Goal: Task Accomplishment & Management: Use online tool/utility

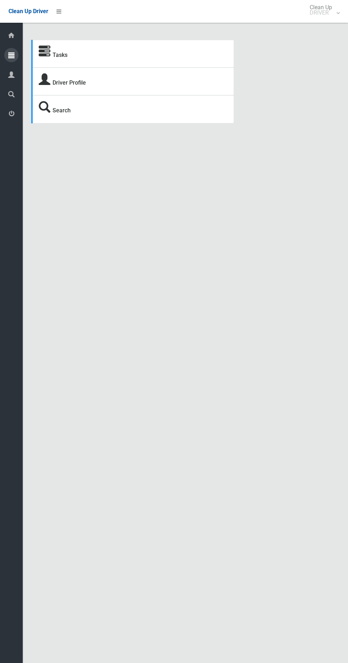
click at [11, 58] on icon at bounding box center [11, 55] width 6 height 14
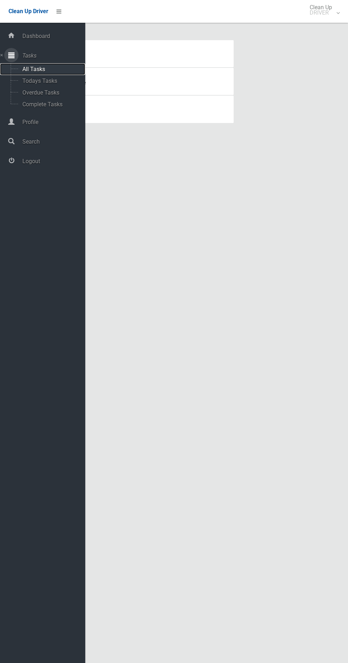
click at [49, 69] on span "All Tasks" at bounding box center [49, 69] width 59 height 7
click at [59, 79] on span "Todays Tasks" at bounding box center [49, 80] width 59 height 7
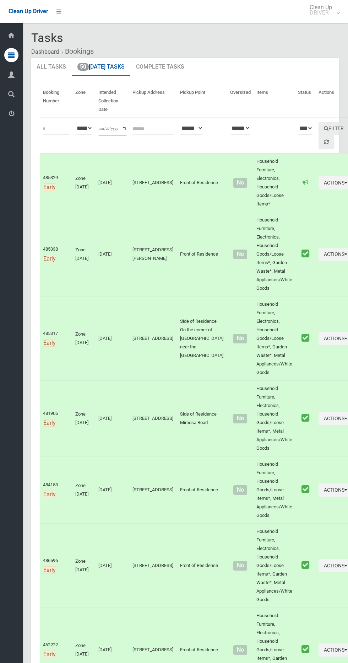
click at [122, 133] on input "**********" at bounding box center [112, 128] width 28 height 13
click at [139, 128] on input "text" at bounding box center [154, 128] width 42 height 13
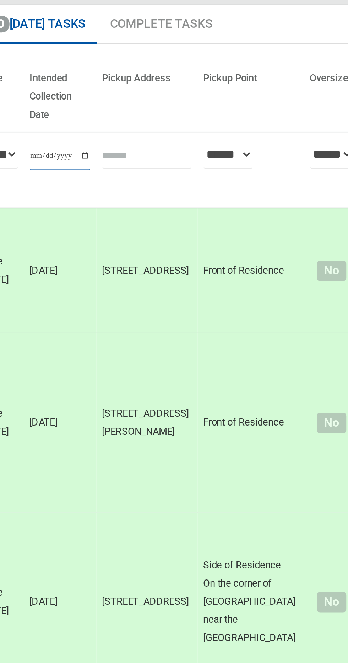
click at [115, 131] on input "**********" at bounding box center [112, 128] width 28 height 13
type input "**********"
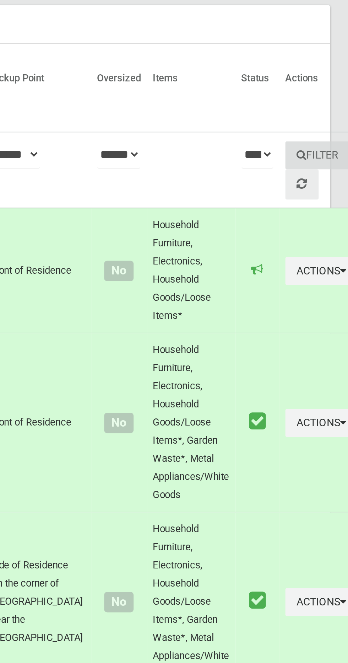
click at [319, 125] on button "Filter" at bounding box center [334, 128] width 31 height 13
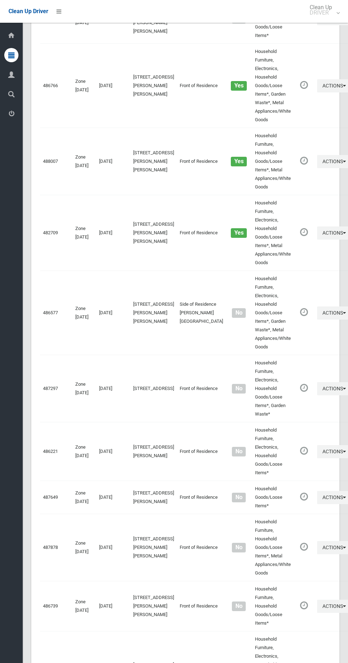
scroll to position [3732, 0]
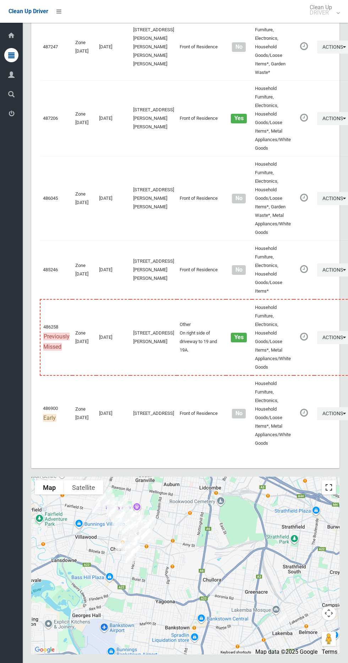
click at [336, 482] on button "Toggle fullscreen view" at bounding box center [329, 487] width 14 height 14
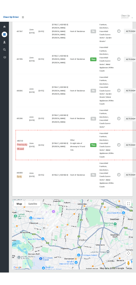
scroll to position [3668, 0]
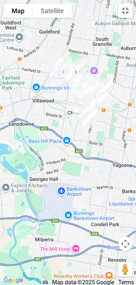
click at [121, 6] on button "Toggle fullscreen view" at bounding box center [126, 11] width 14 height 14
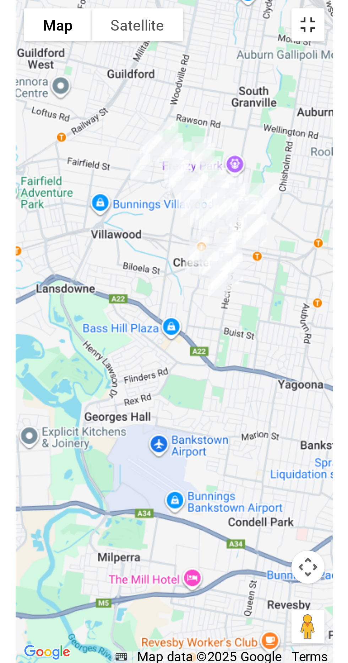
scroll to position [3702, 0]
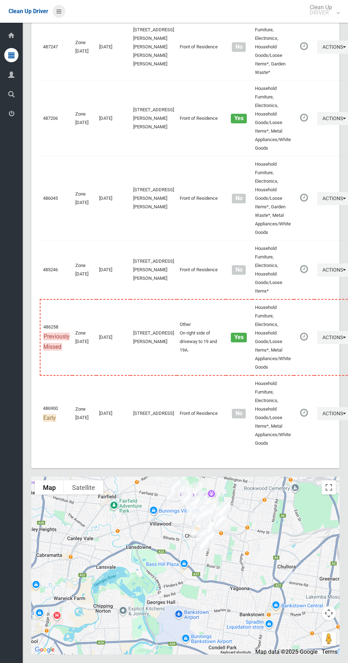
click at [61, 7] on link at bounding box center [59, 11] width 13 height 13
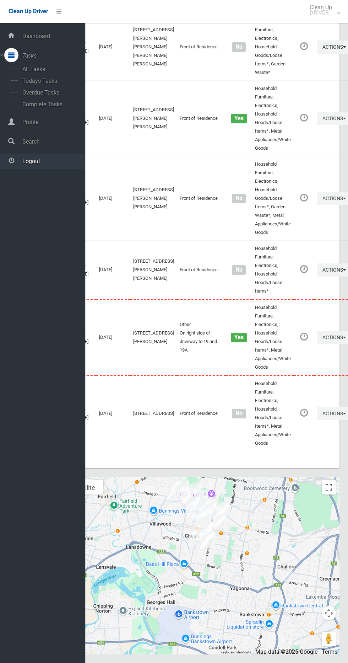
click at [51, 164] on span "Logout" at bounding box center [52, 161] width 65 height 7
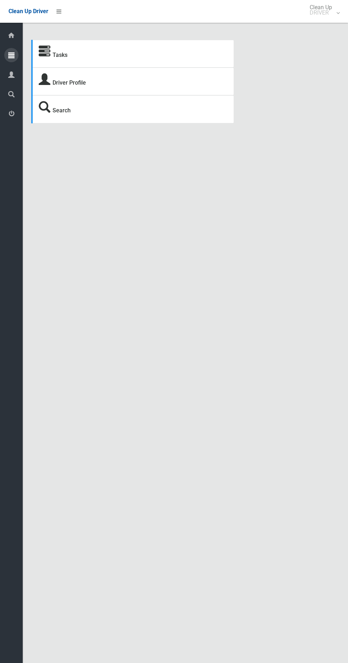
click at [11, 55] on icon at bounding box center [11, 55] width 6 height 14
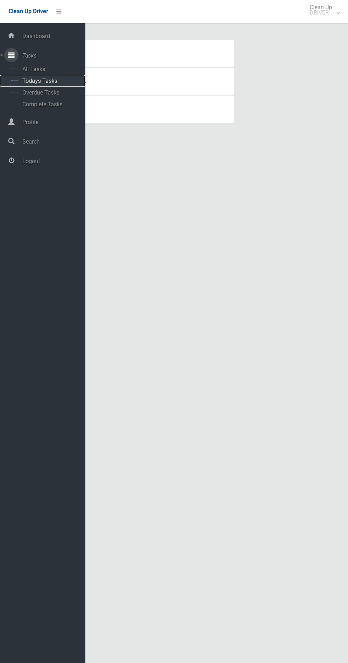
click at [34, 78] on span "Todays Tasks" at bounding box center [49, 80] width 59 height 7
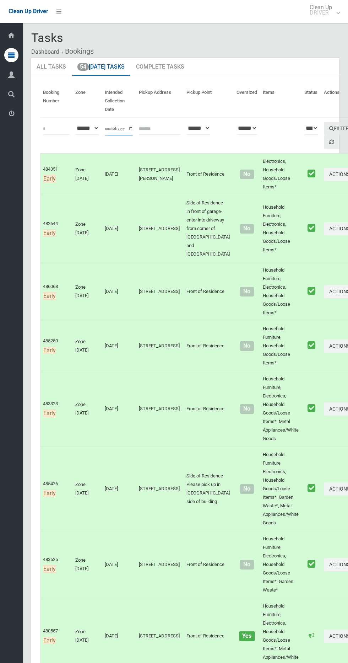
click at [117, 129] on input "**********" at bounding box center [119, 128] width 28 height 13
type input "**********"
click at [324, 125] on button "Filter" at bounding box center [339, 128] width 31 height 13
click at [324, 129] on button "Filter" at bounding box center [339, 128] width 31 height 13
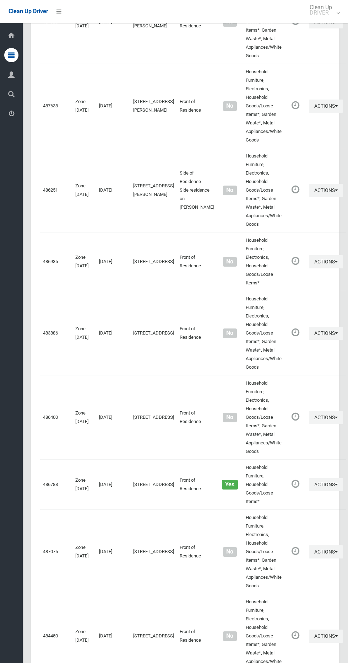
scroll to position [3188, 0]
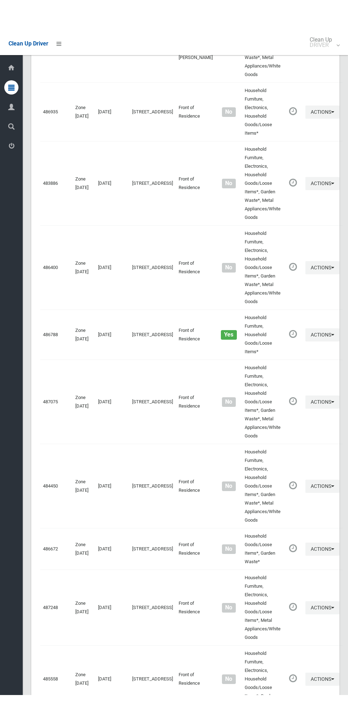
scroll to position [3123, 0]
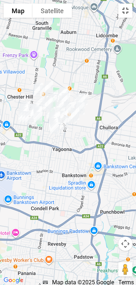
click at [126, 11] on button "Toggle fullscreen view" at bounding box center [126, 11] width 14 height 14
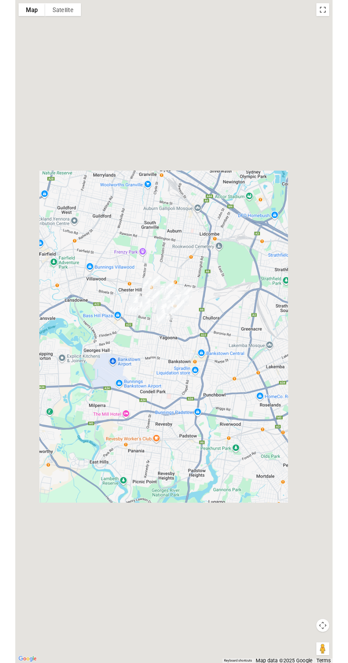
scroll to position [3151, 0]
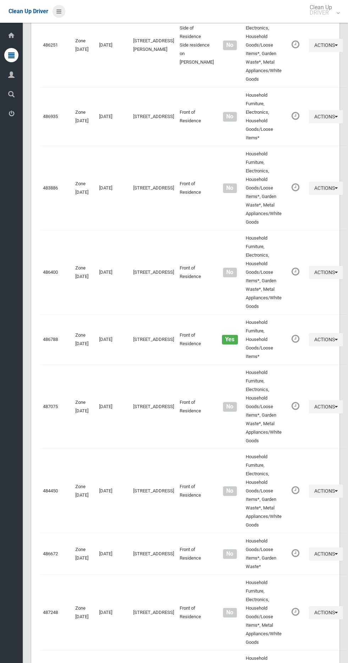
click at [59, 11] on icon at bounding box center [59, 11] width 5 height 12
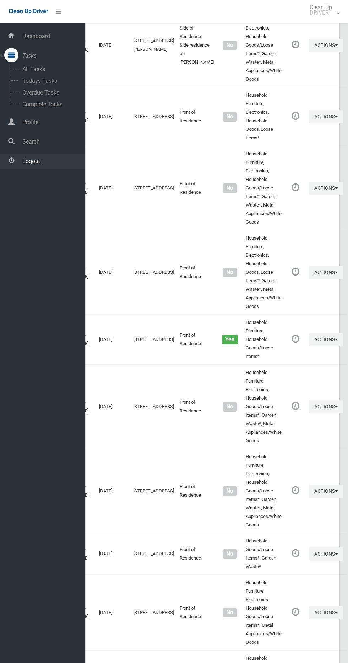
click at [39, 166] on link "Logout" at bounding box center [42, 161] width 85 height 15
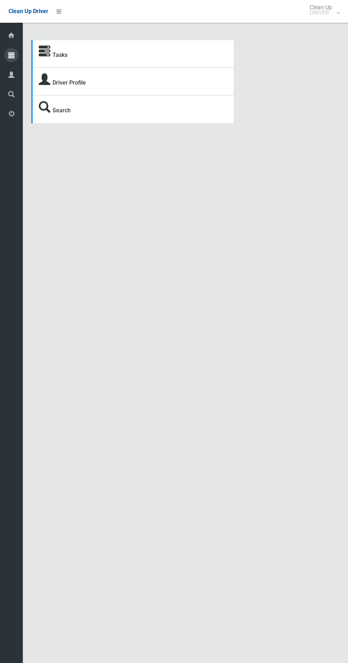
click at [11, 55] on icon at bounding box center [11, 55] width 6 height 14
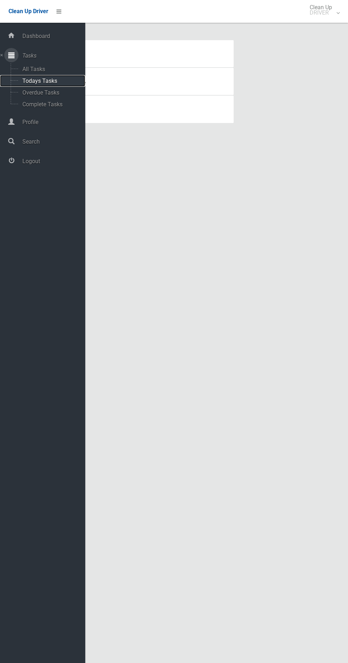
click at [46, 81] on span "Todays Tasks" at bounding box center [49, 80] width 59 height 7
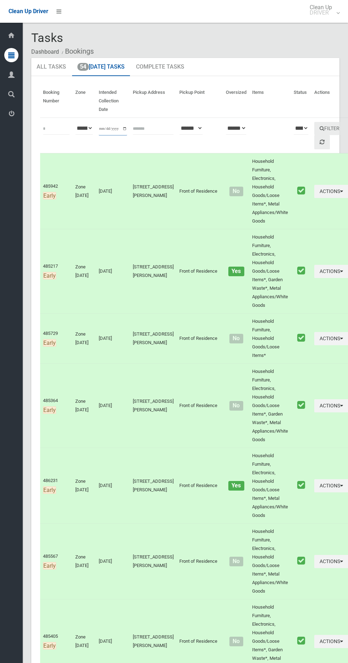
click at [111, 128] on input "**********" at bounding box center [113, 128] width 28 height 13
type input "**********"
click at [320, 132] on button "Filter" at bounding box center [330, 128] width 31 height 13
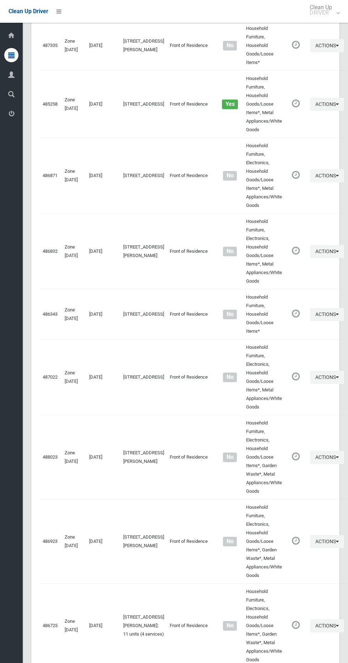
scroll to position [3110, 0]
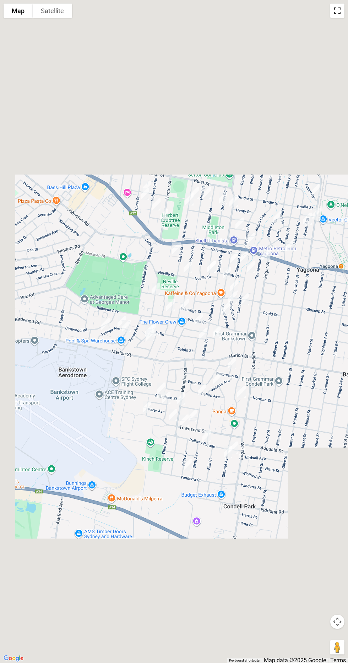
scroll to position [3082, 0]
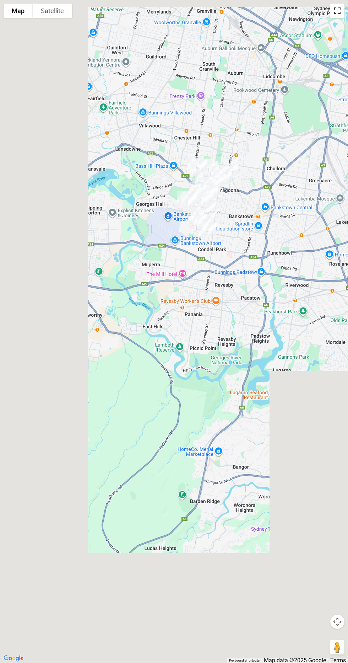
scroll to position [3086, 0]
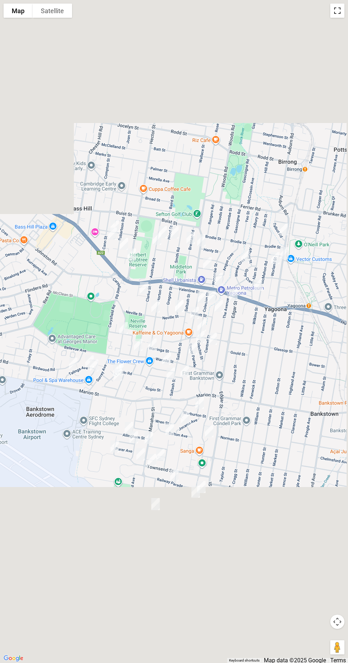
scroll to position [3110, 0]
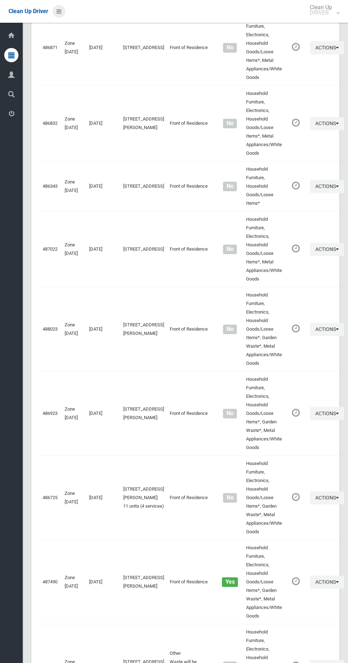
click at [60, 12] on icon at bounding box center [59, 11] width 5 height 12
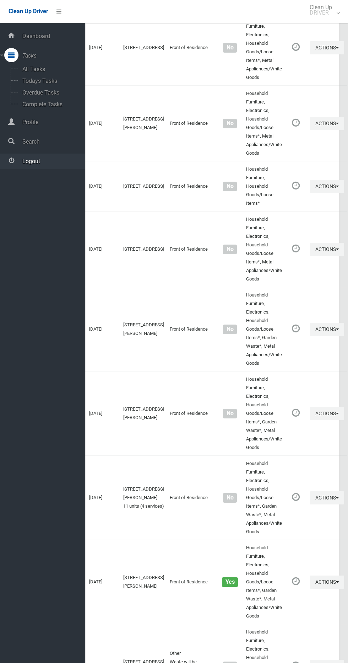
click at [44, 166] on link "Logout" at bounding box center [42, 161] width 85 height 15
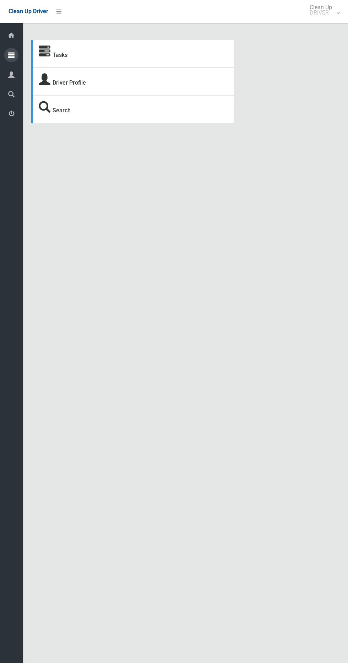
click at [15, 58] on div at bounding box center [11, 55] width 14 height 14
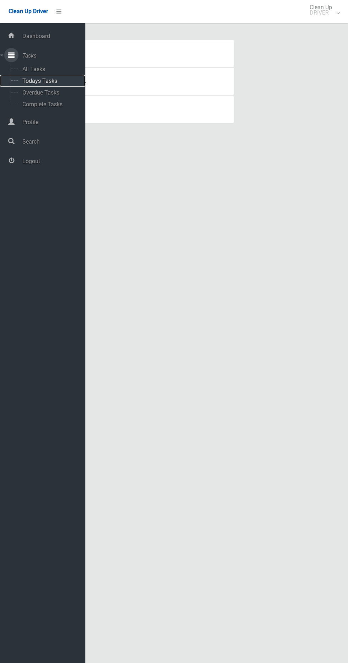
click at [55, 81] on span "Todays Tasks" at bounding box center [49, 80] width 59 height 7
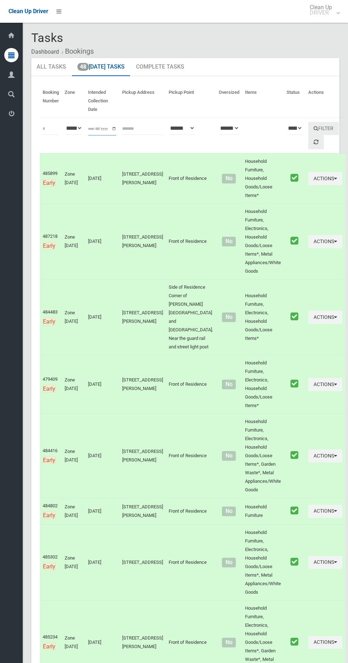
click at [93, 133] on input "**********" at bounding box center [102, 128] width 28 height 13
type input "**********"
click at [311, 124] on button "Filter" at bounding box center [324, 128] width 31 height 13
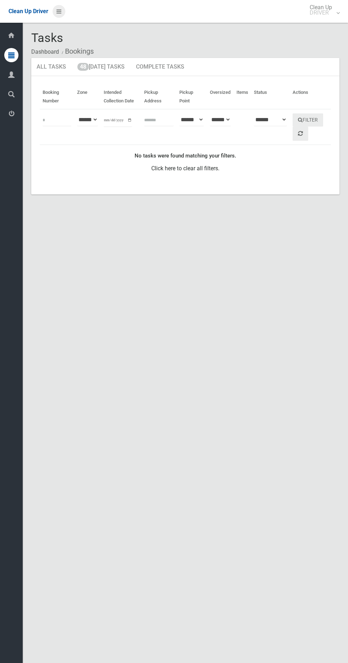
click at [59, 8] on icon at bounding box center [59, 11] width 5 height 12
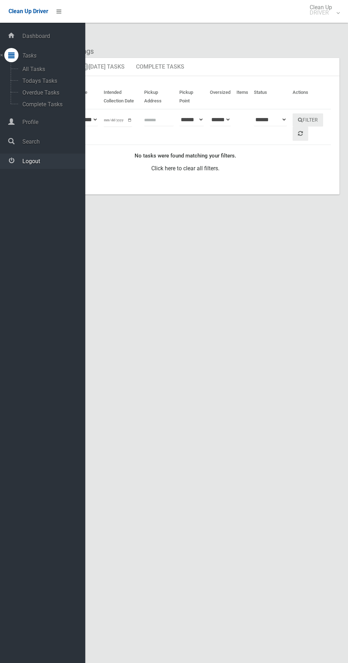
click at [34, 161] on span "Logout" at bounding box center [52, 161] width 65 height 7
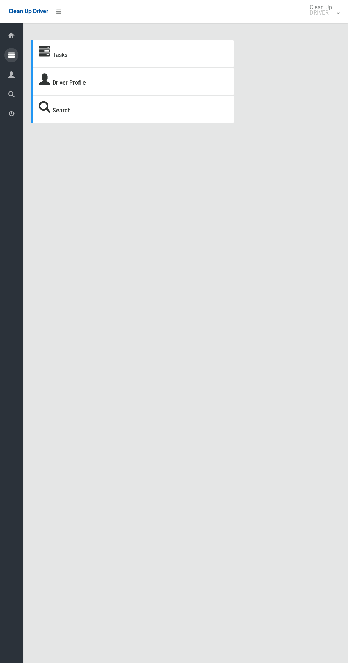
click at [11, 55] on icon at bounding box center [11, 55] width 6 height 14
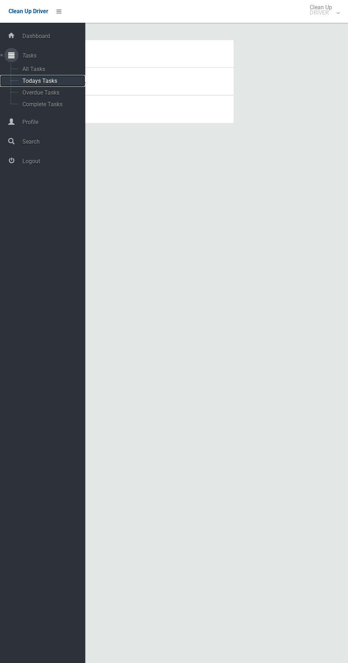
click at [37, 81] on span "Todays Tasks" at bounding box center [49, 80] width 59 height 7
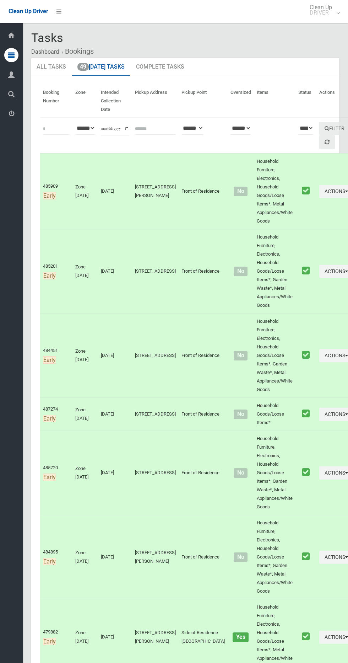
click at [114, 113] on th "Intended Collection Date" at bounding box center [115, 101] width 34 height 33
click at [120, 126] on input "**********" at bounding box center [115, 128] width 28 height 13
type input "**********"
click at [325, 128] on icon "submit" at bounding box center [327, 128] width 5 height 5
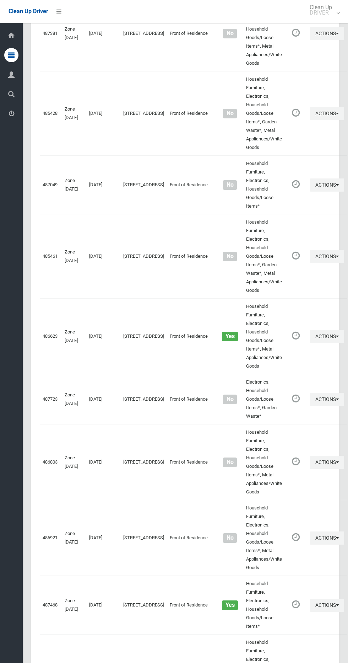
scroll to position [3009, 0]
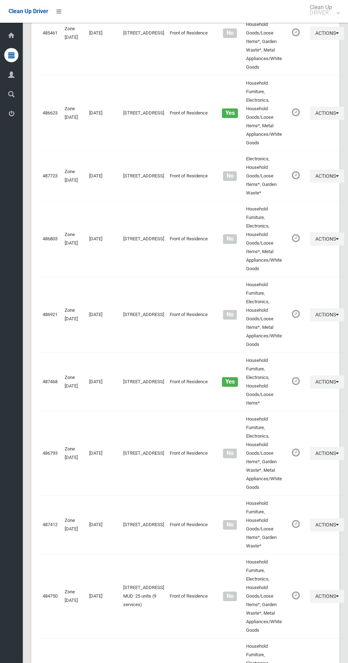
scroll to position [2982, 0]
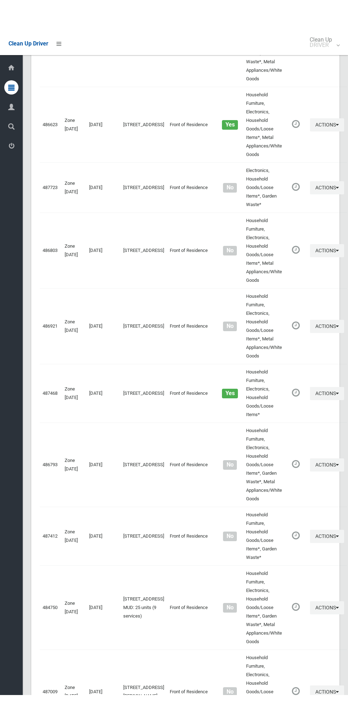
scroll to position [2944, 0]
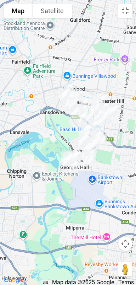
click at [125, 15] on button "Toggle fullscreen view" at bounding box center [126, 11] width 14 height 14
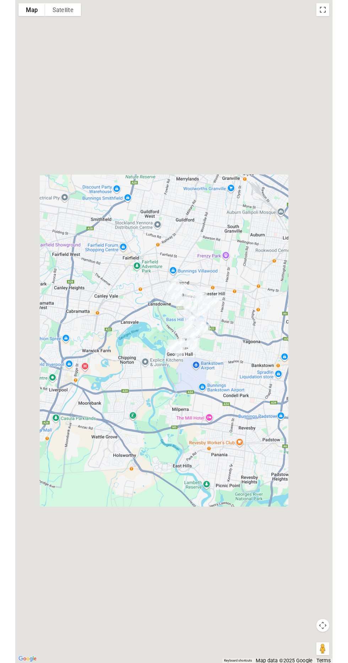
scroll to position [2976, 0]
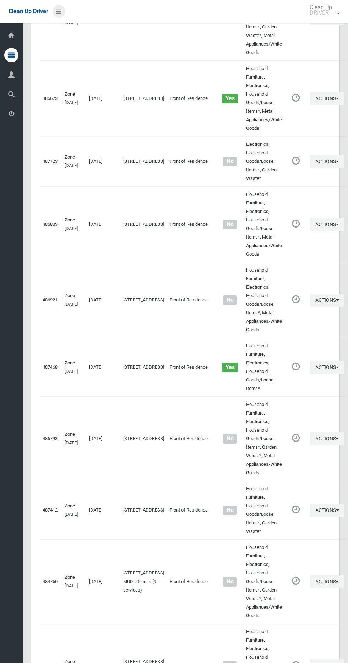
click at [57, 17] on icon at bounding box center [59, 11] width 5 height 12
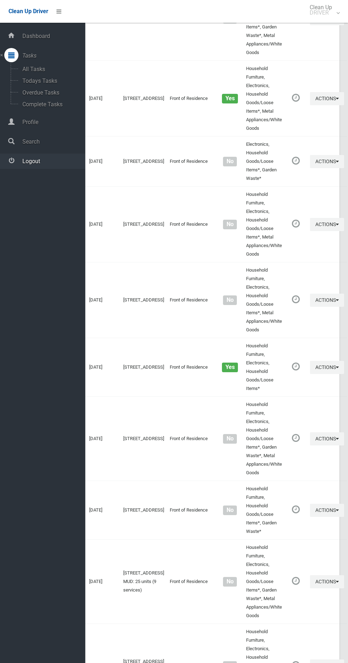
click at [42, 165] on link "Logout" at bounding box center [42, 161] width 85 height 15
